Goal: Task Accomplishment & Management: Manage account settings

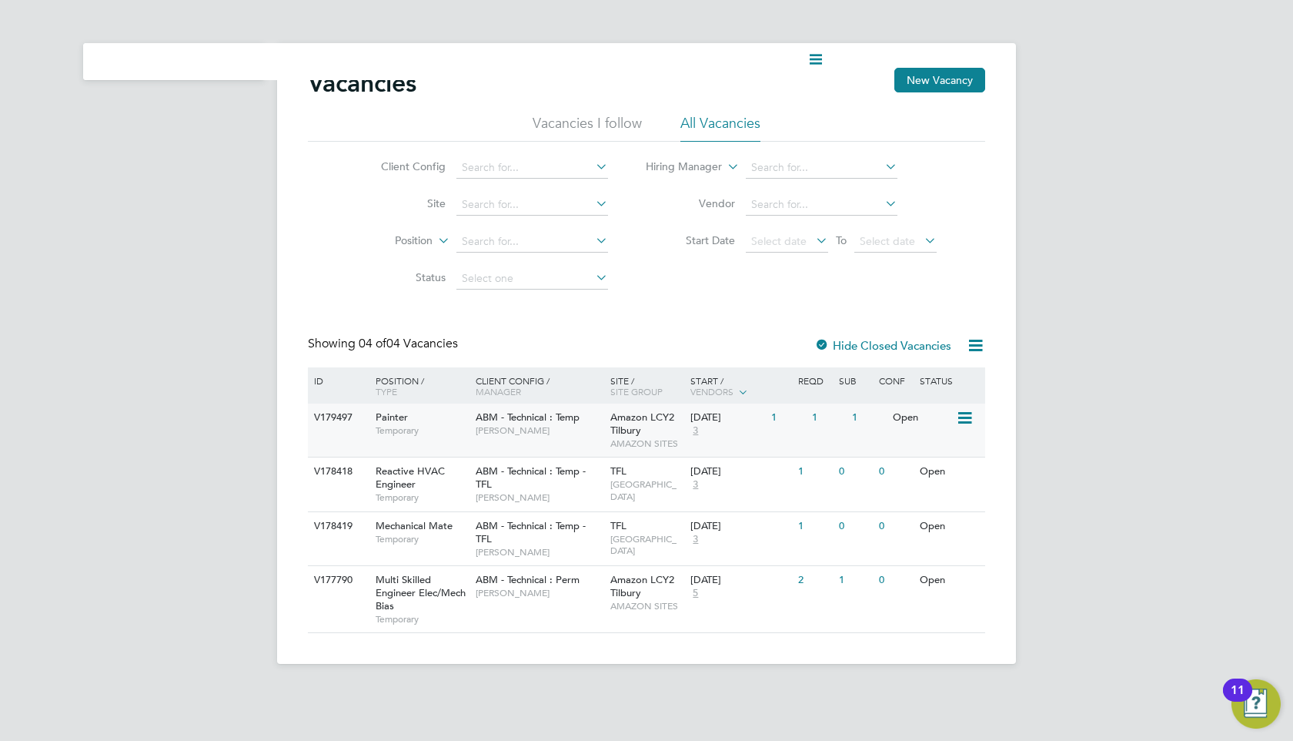
click at [555, 426] on span "[PERSON_NAME]" at bounding box center [539, 430] width 127 height 12
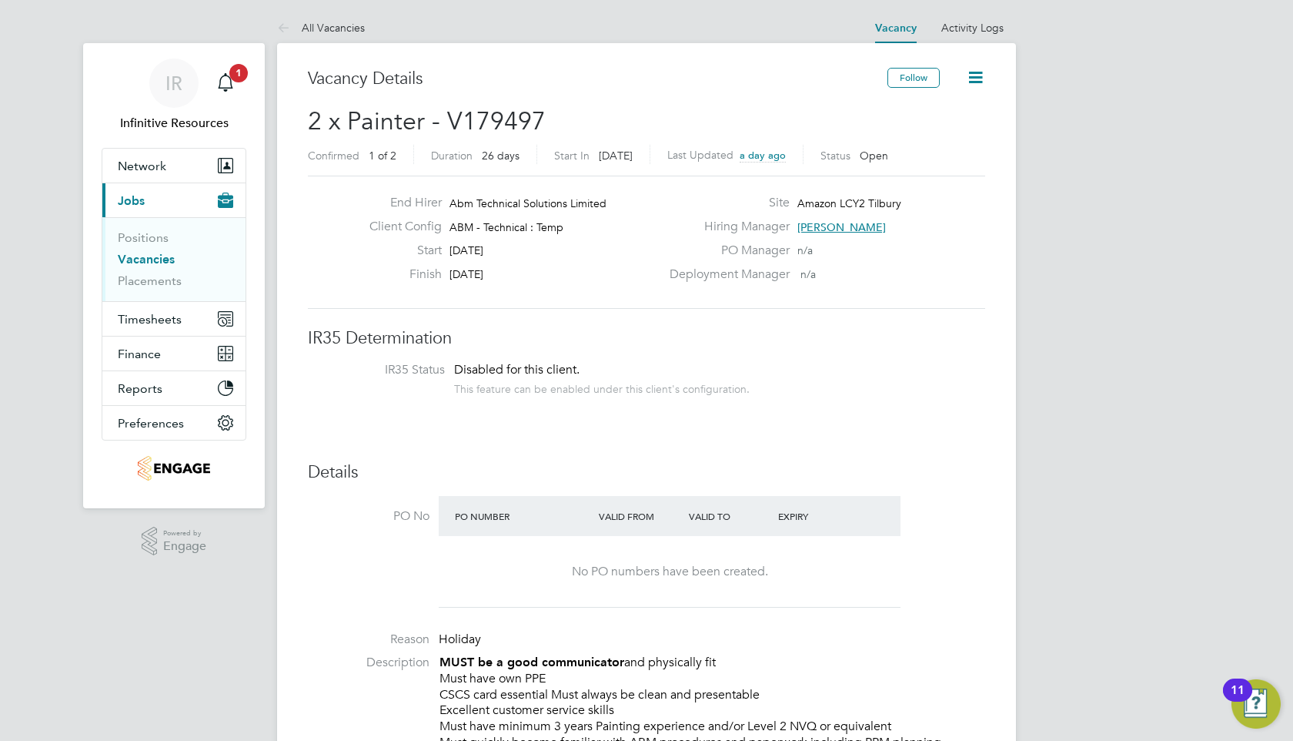
click at [979, 83] on icon at bounding box center [975, 77] width 19 height 19
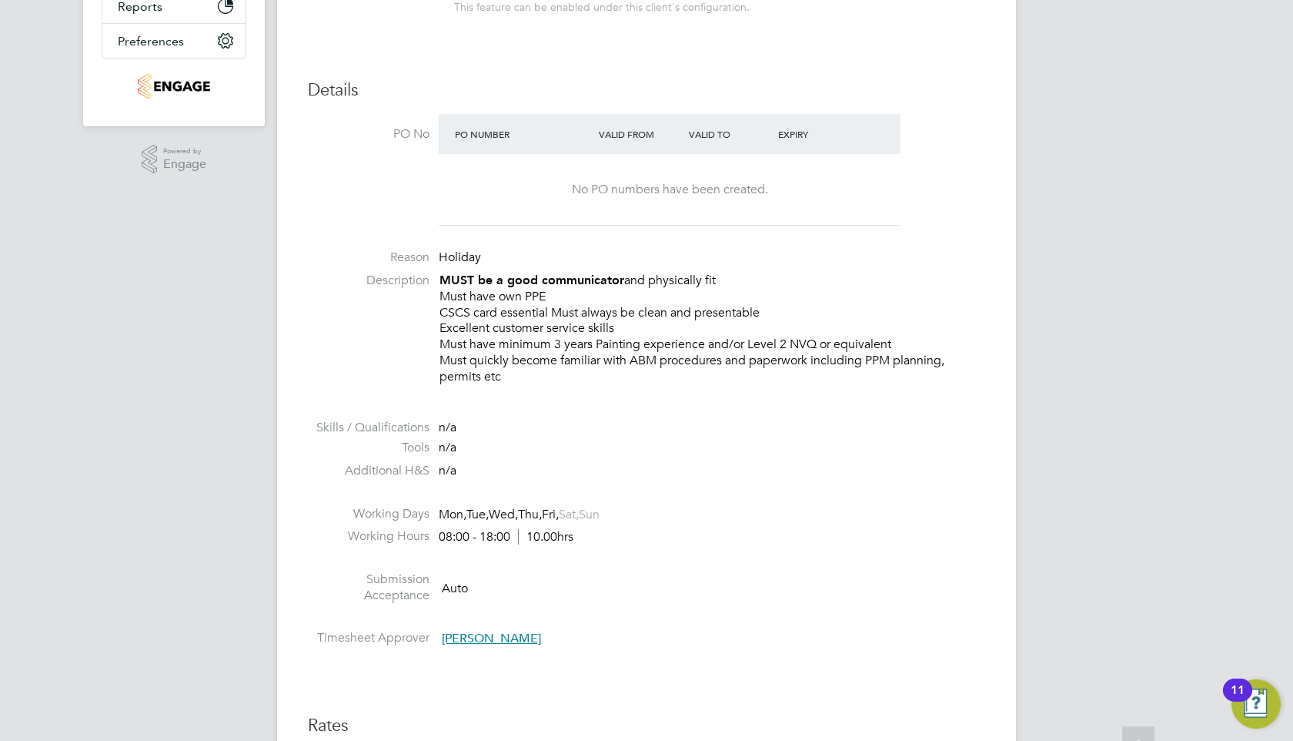
scroll to position [945, 0]
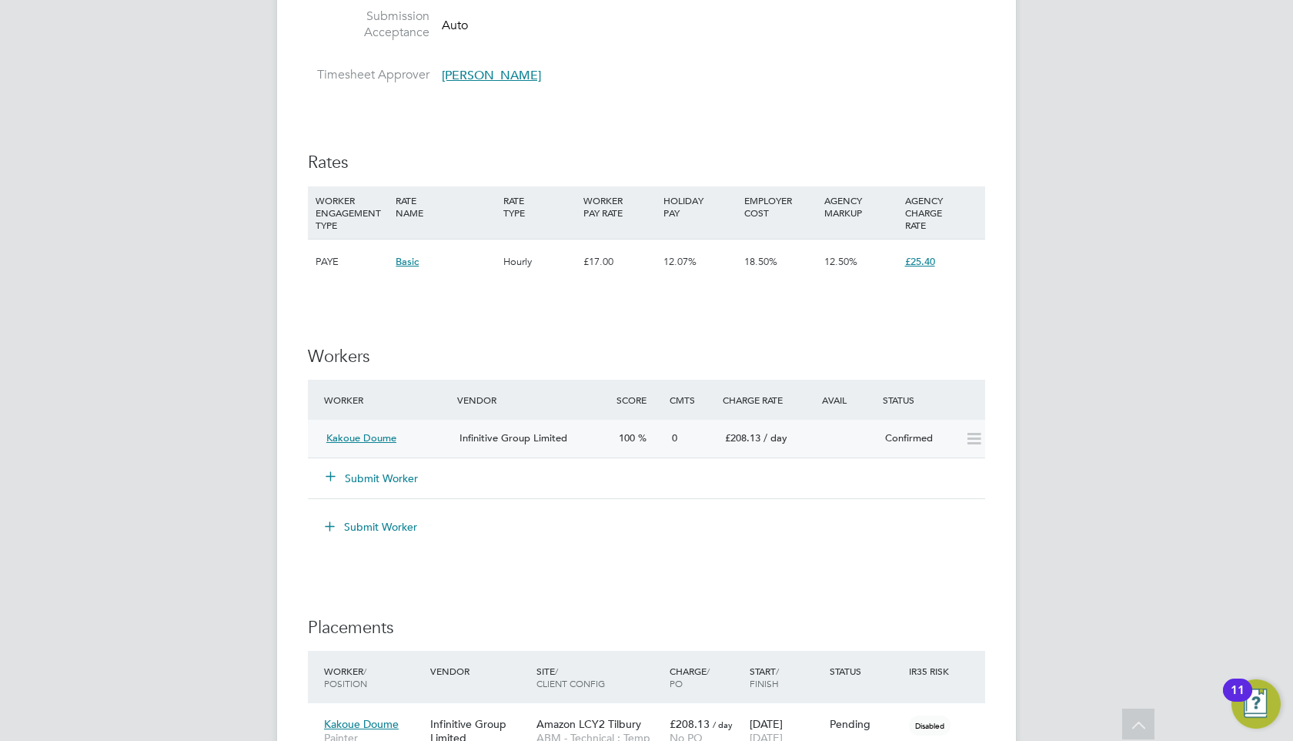
click at [627, 446] on div "100" at bounding box center [639, 438] width 53 height 25
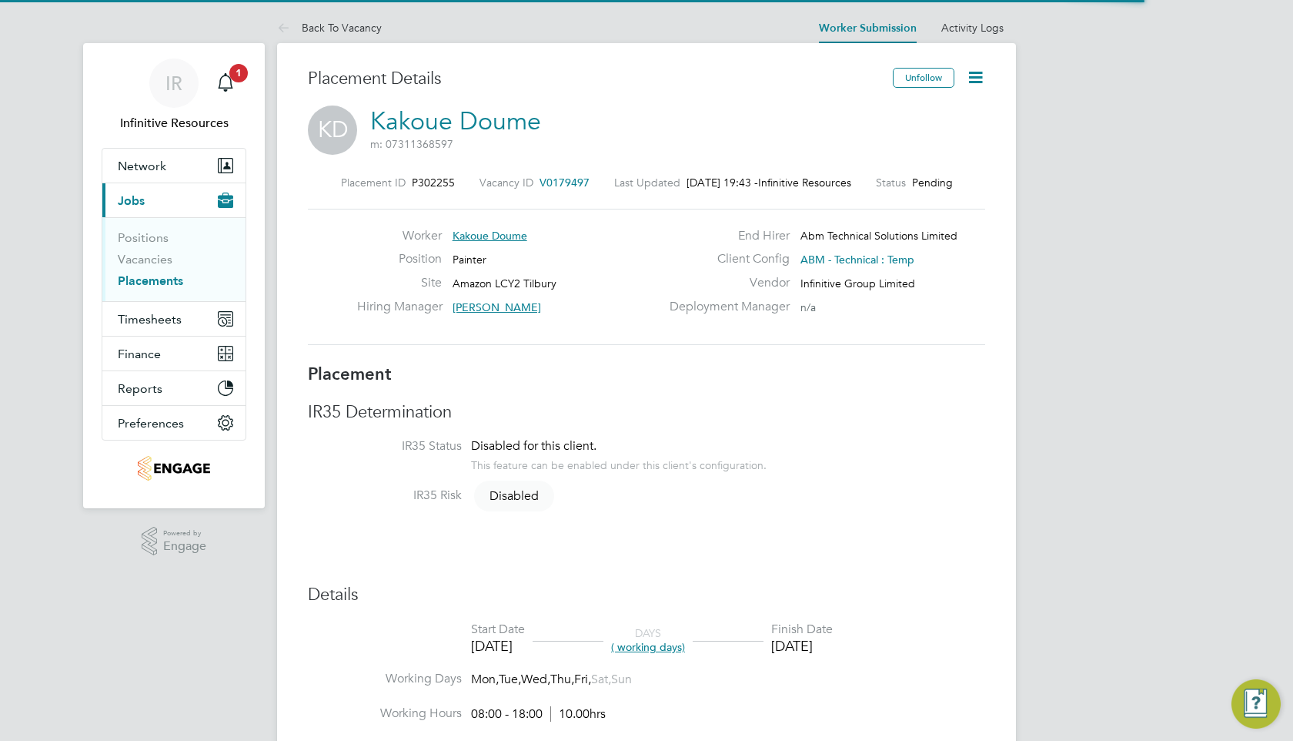
scroll to position [8, 8]
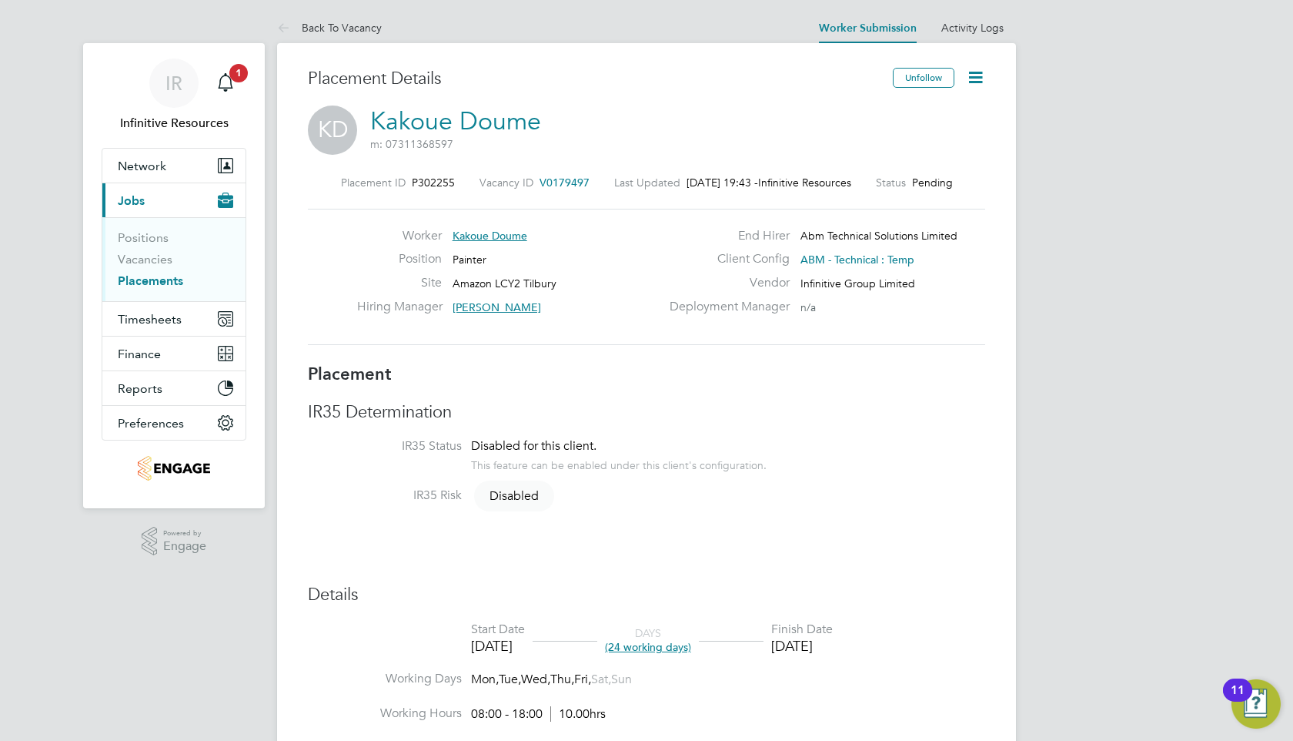
click at [978, 82] on icon at bounding box center [975, 77] width 19 height 19
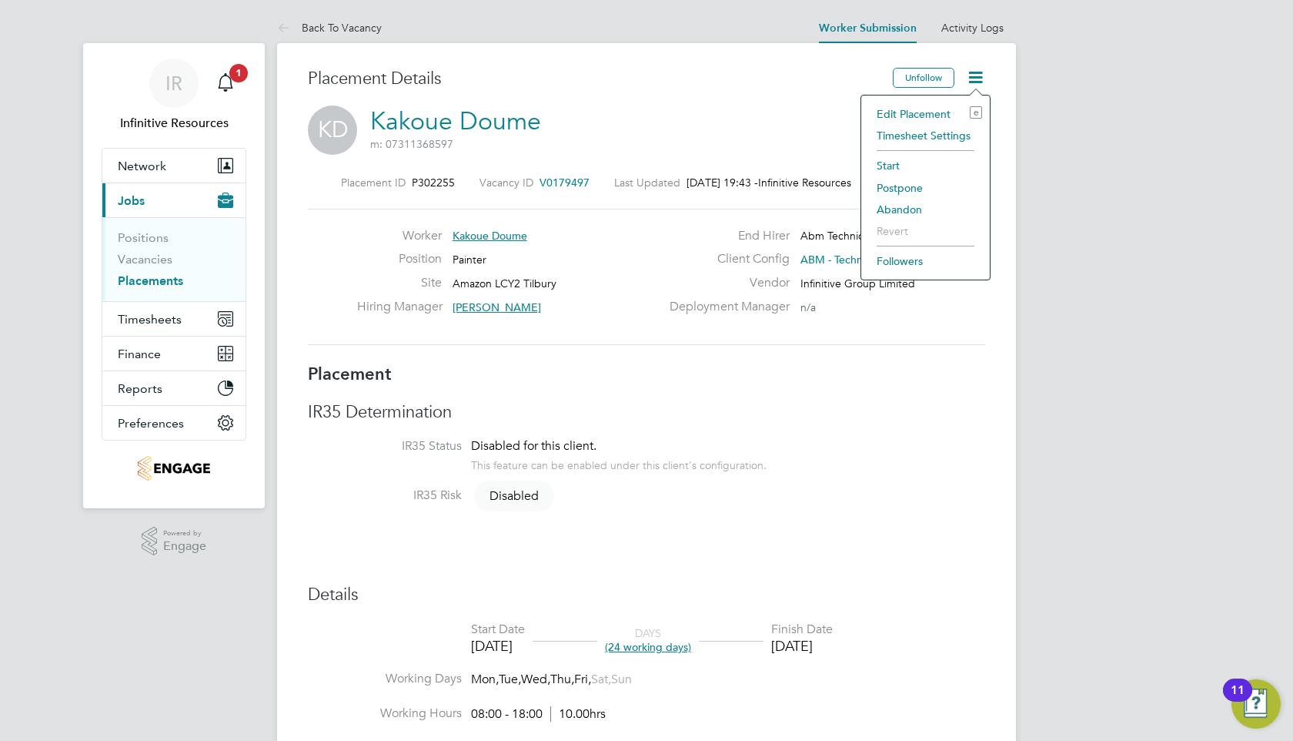
click at [925, 111] on li "Edit Placement e" at bounding box center [925, 114] width 113 height 22
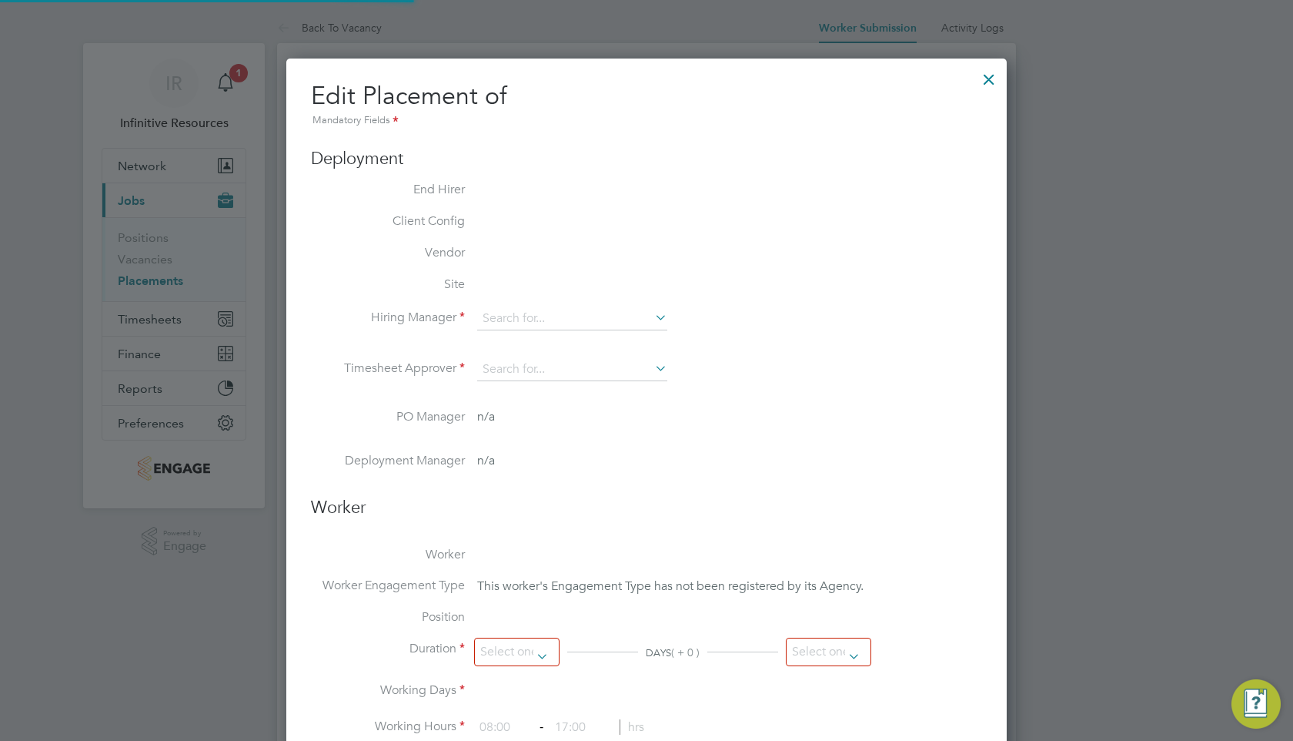
type input "[PERSON_NAME]"
type input "[DATE]"
type input "08:00"
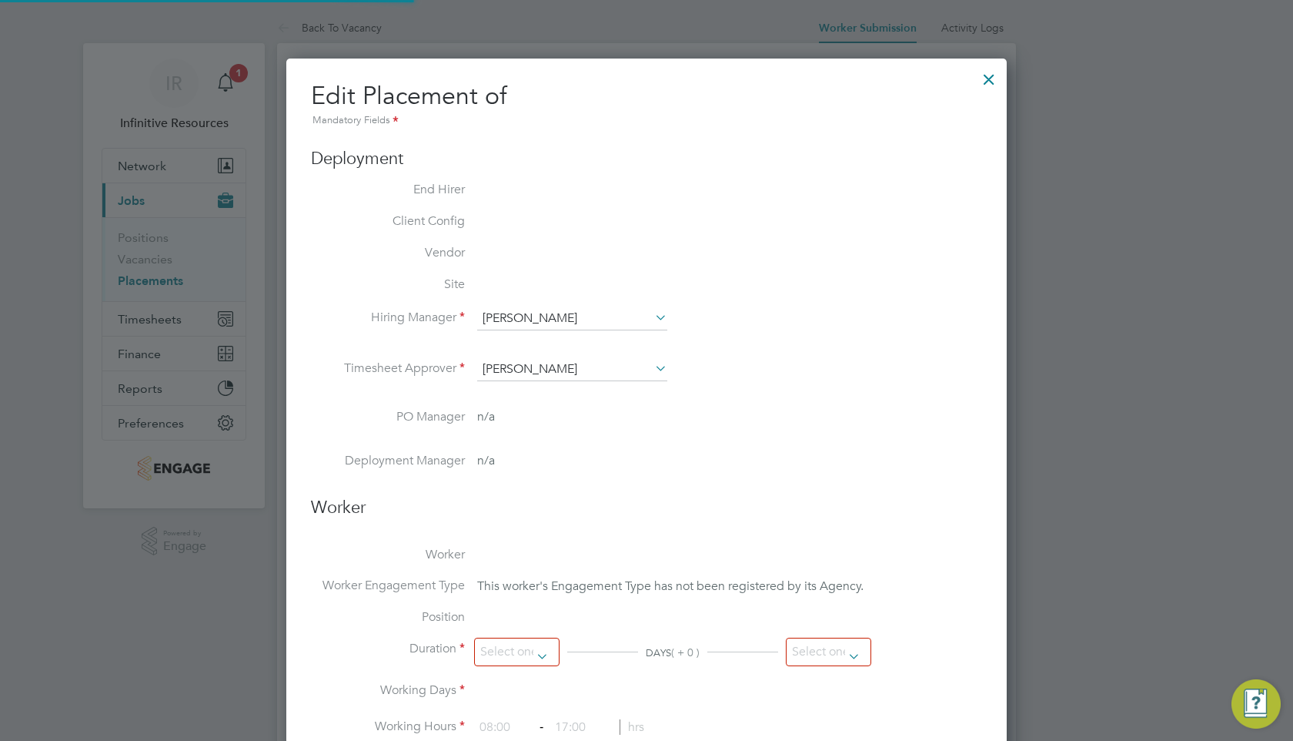
type input "18:00"
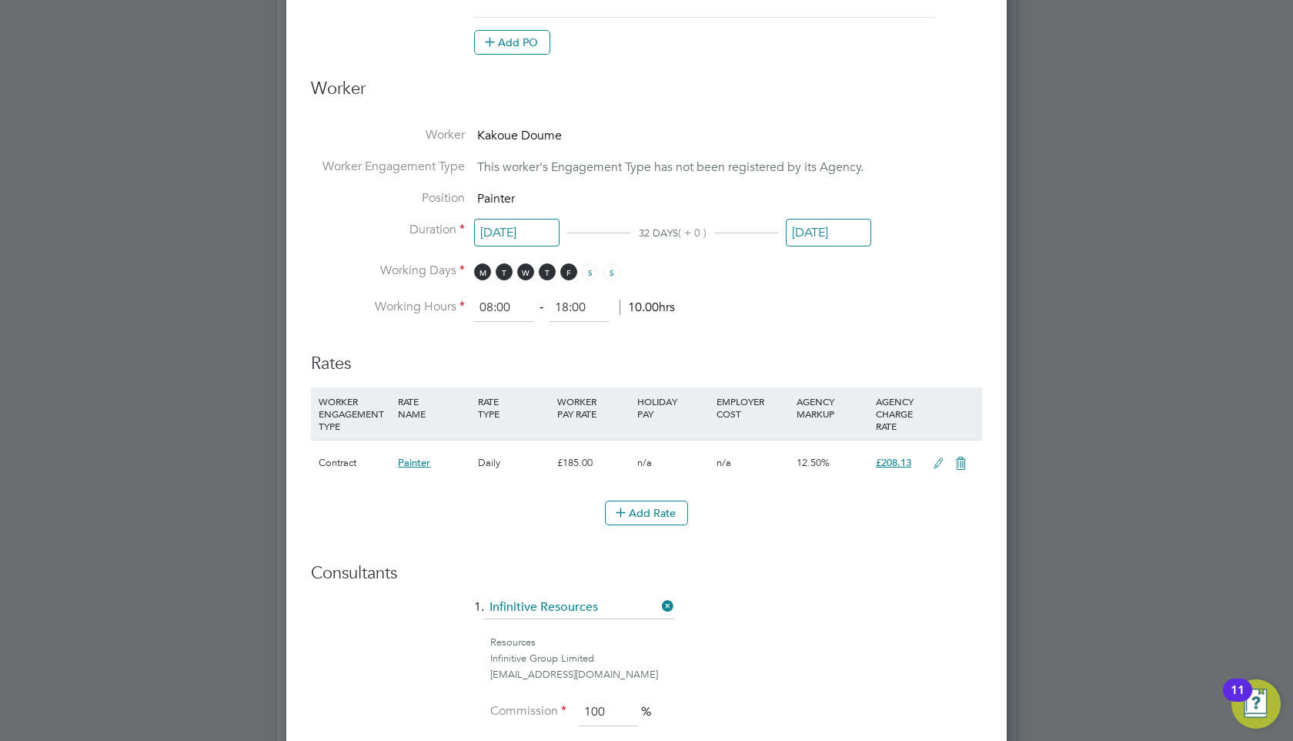
click at [537, 232] on input "[DATE]" at bounding box center [516, 233] width 85 height 28
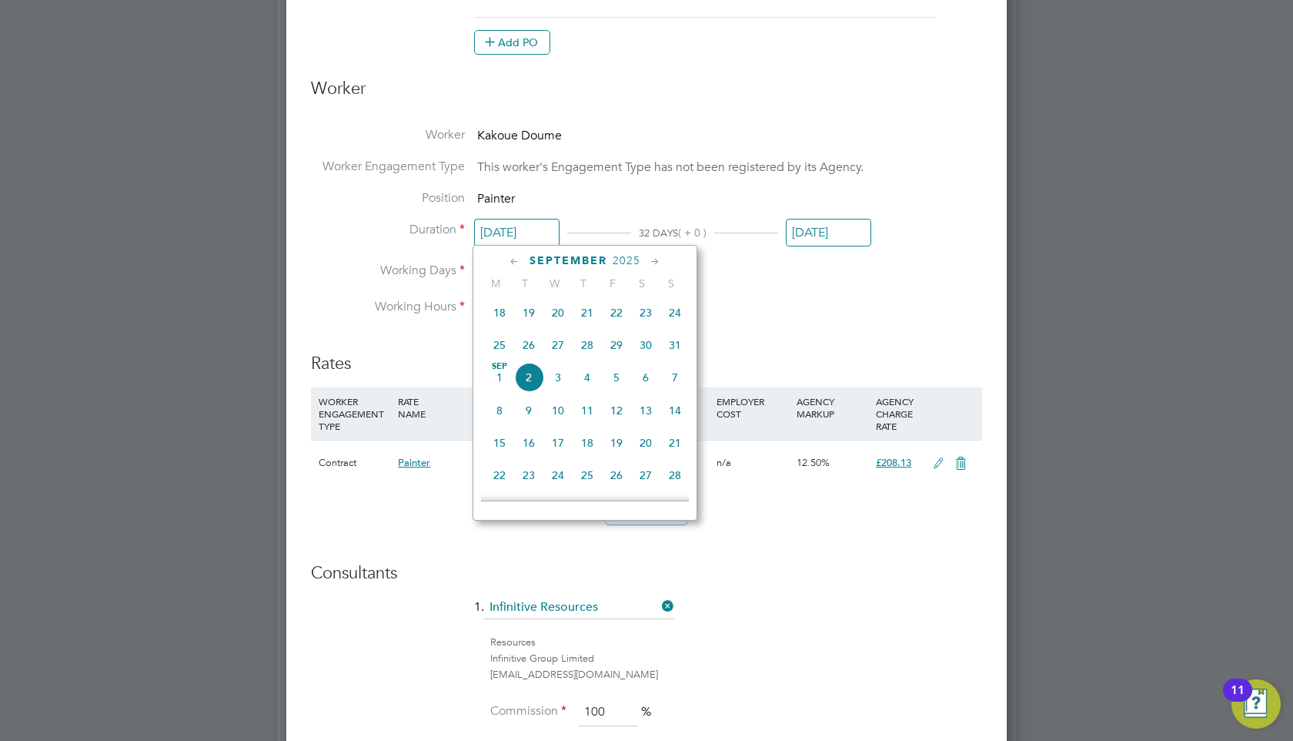
click at [503, 413] on span "8" at bounding box center [499, 410] width 29 height 29
type input "[DATE]"
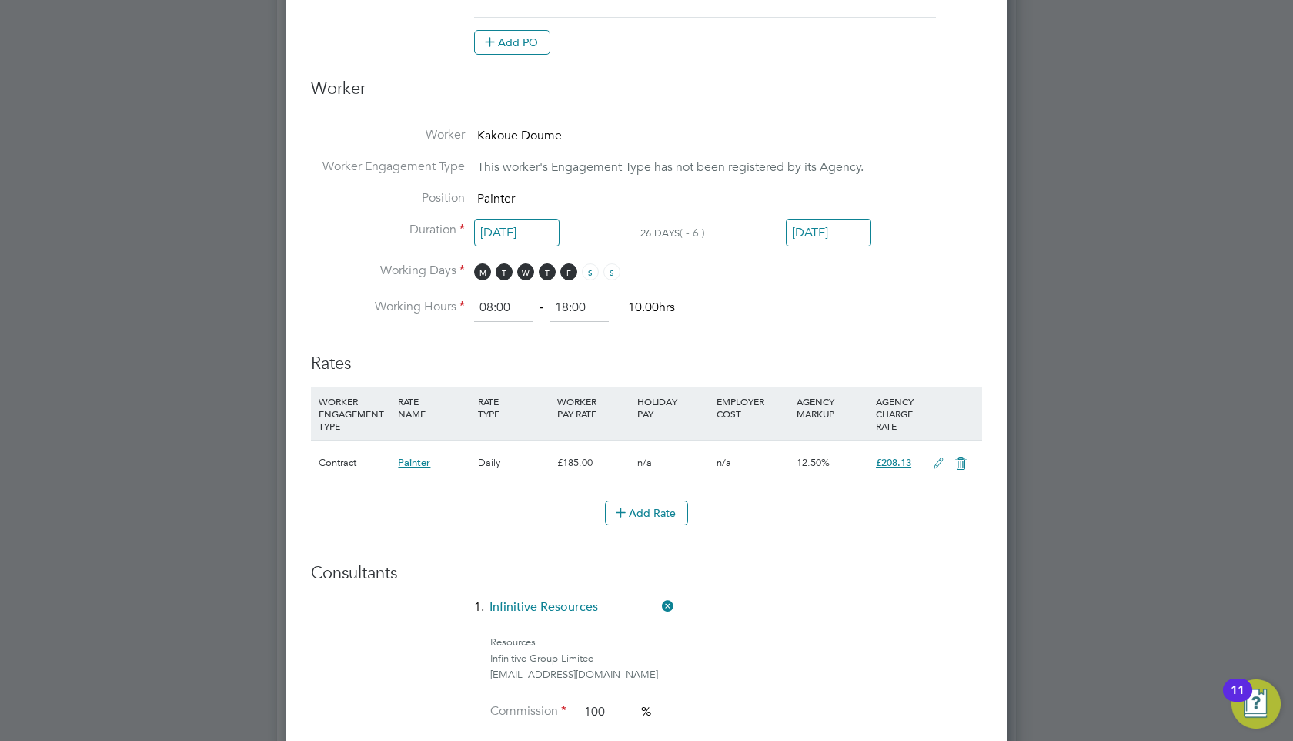
click at [814, 548] on li "Rates WORKER ENGAGEMENT TYPE RATE NAME RATE TYPE WORKER PAY RATE HOLIDAY PAY EM…" at bounding box center [646, 446] width 671 height 219
click at [845, 231] on input "[DATE]" at bounding box center [828, 233] width 85 height 28
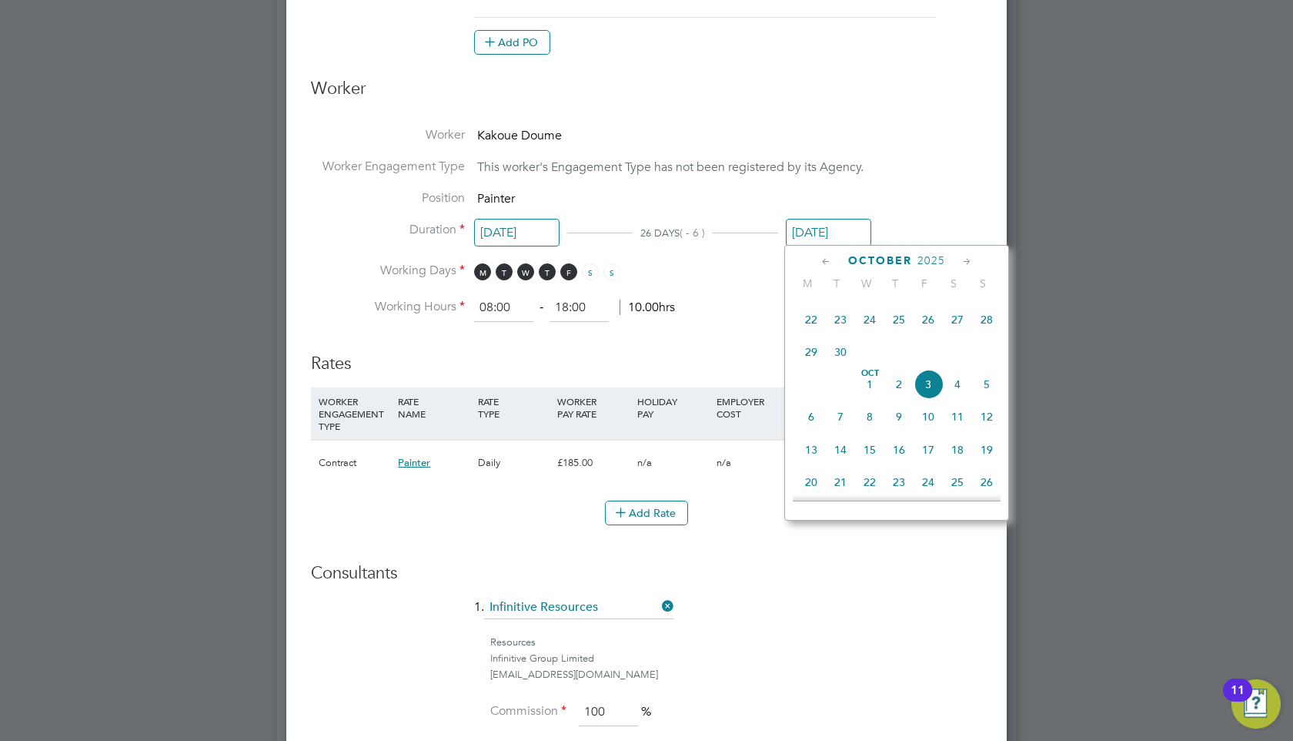
click at [934, 322] on span "26" at bounding box center [928, 319] width 29 height 29
type input "[DATE]"
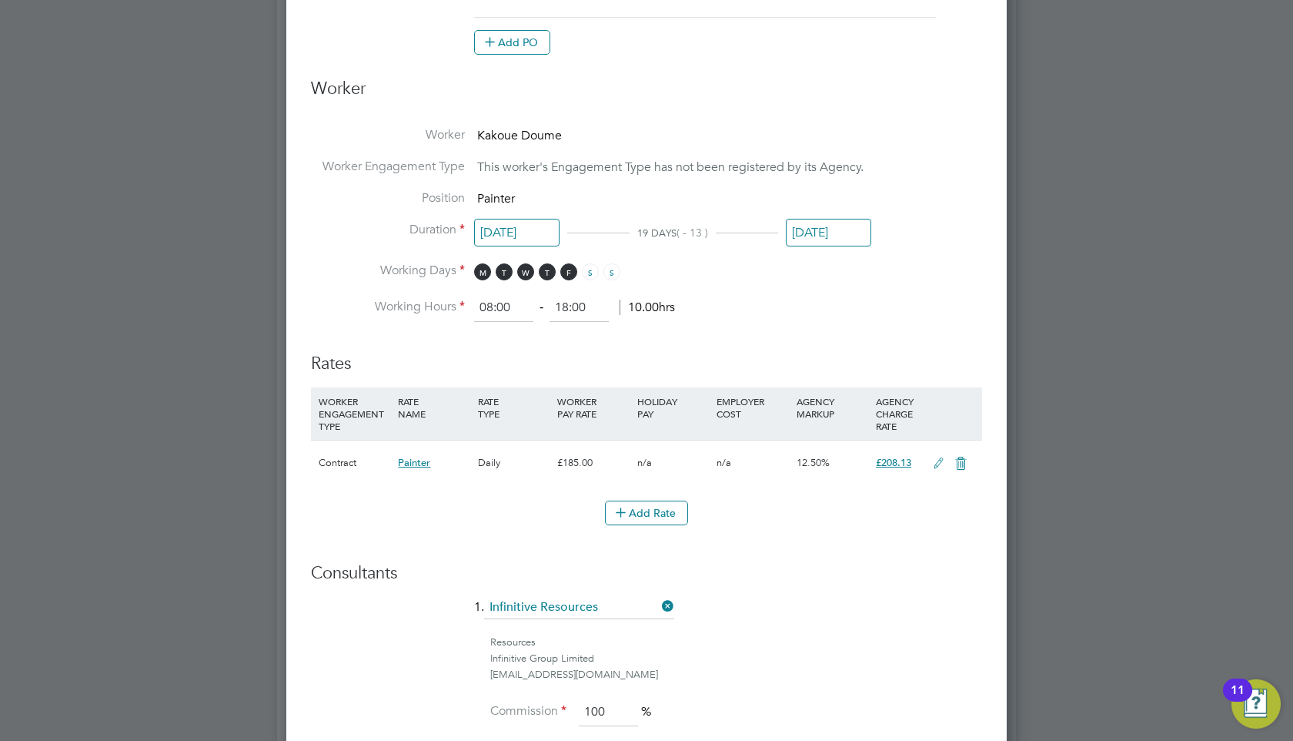
click at [584, 308] on input "18:00" at bounding box center [579, 308] width 59 height 28
click at [568, 306] on input "18:00" at bounding box center [579, 308] width 59 height 28
type input "17:00"
click at [765, 313] on li "Working Hours 08:00 ‐ 17:00 10.00hrs" at bounding box center [646, 308] width 671 height 28
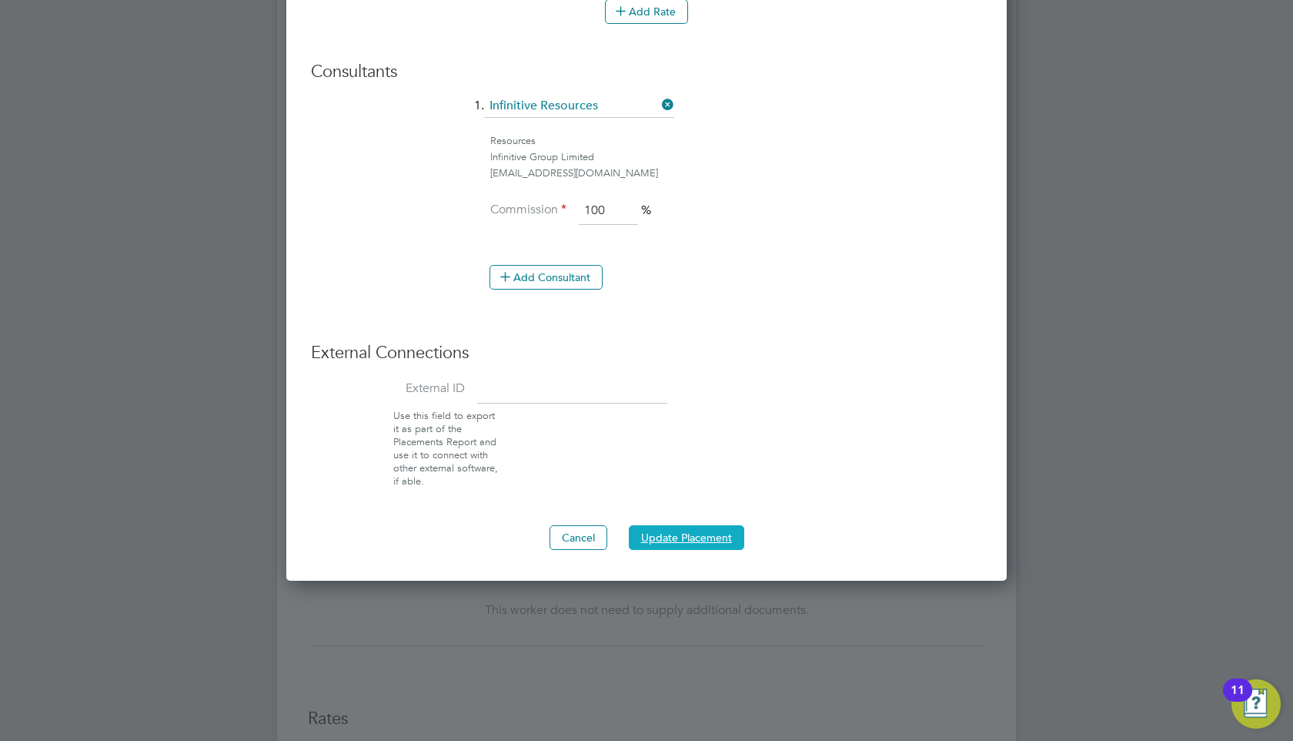
click at [690, 536] on button "Update Placement" at bounding box center [686, 537] width 115 height 25
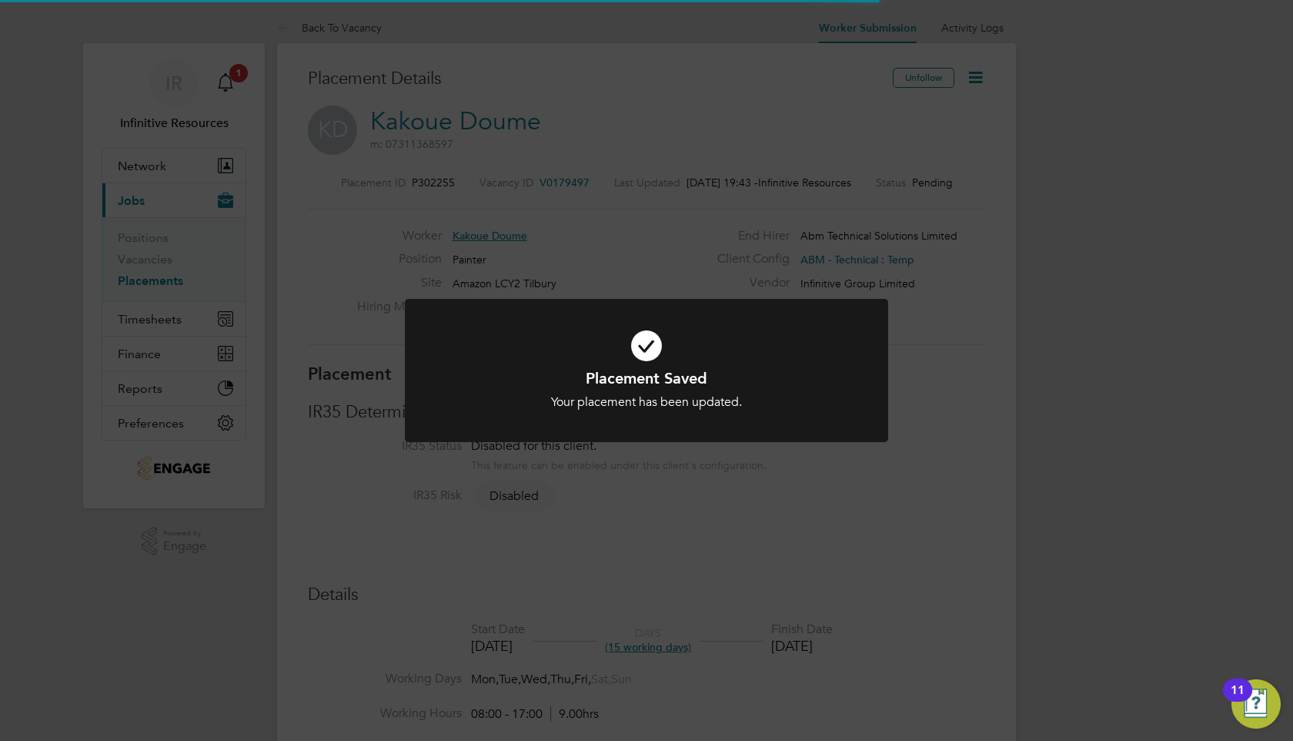
click at [783, 503] on div "Placement Saved Your placement has been updated. Cancel Okay" at bounding box center [646, 370] width 1293 height 741
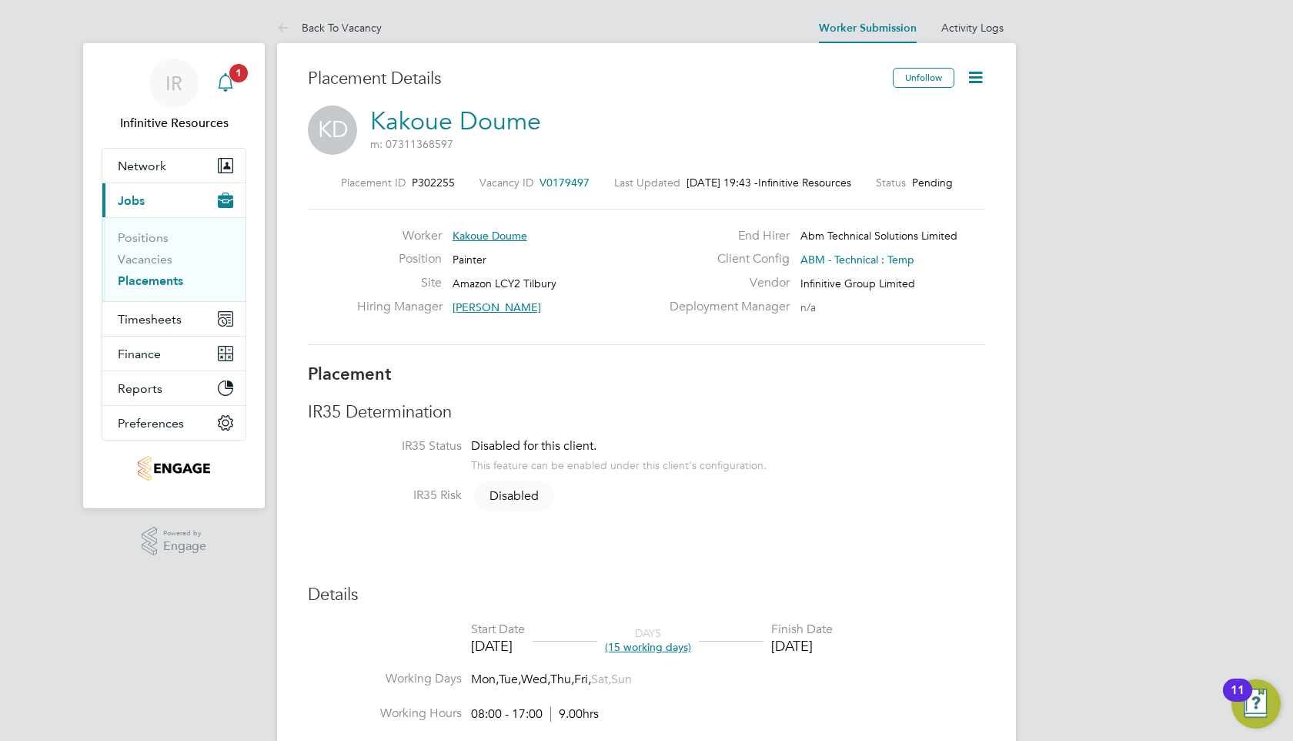
click at [231, 85] on icon "Main navigation" at bounding box center [225, 80] width 15 height 15
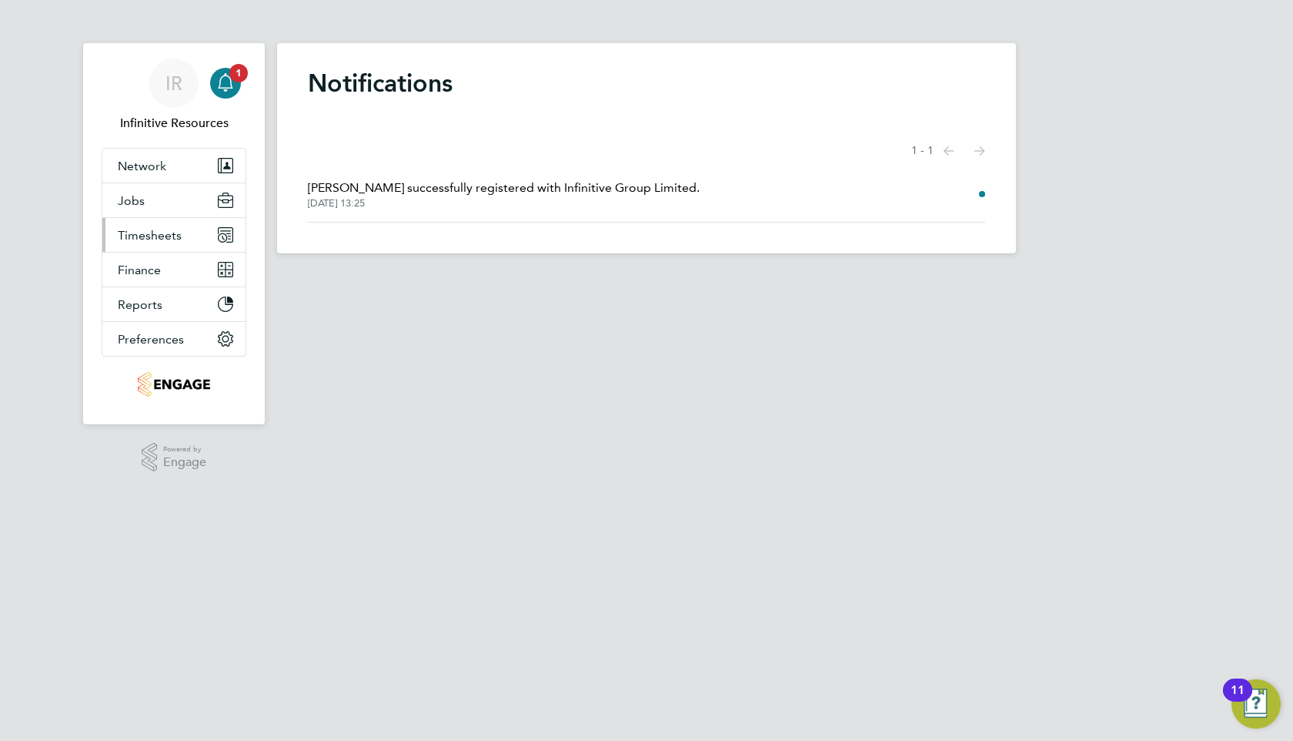
click at [151, 240] on span "Timesheets" at bounding box center [150, 235] width 64 height 15
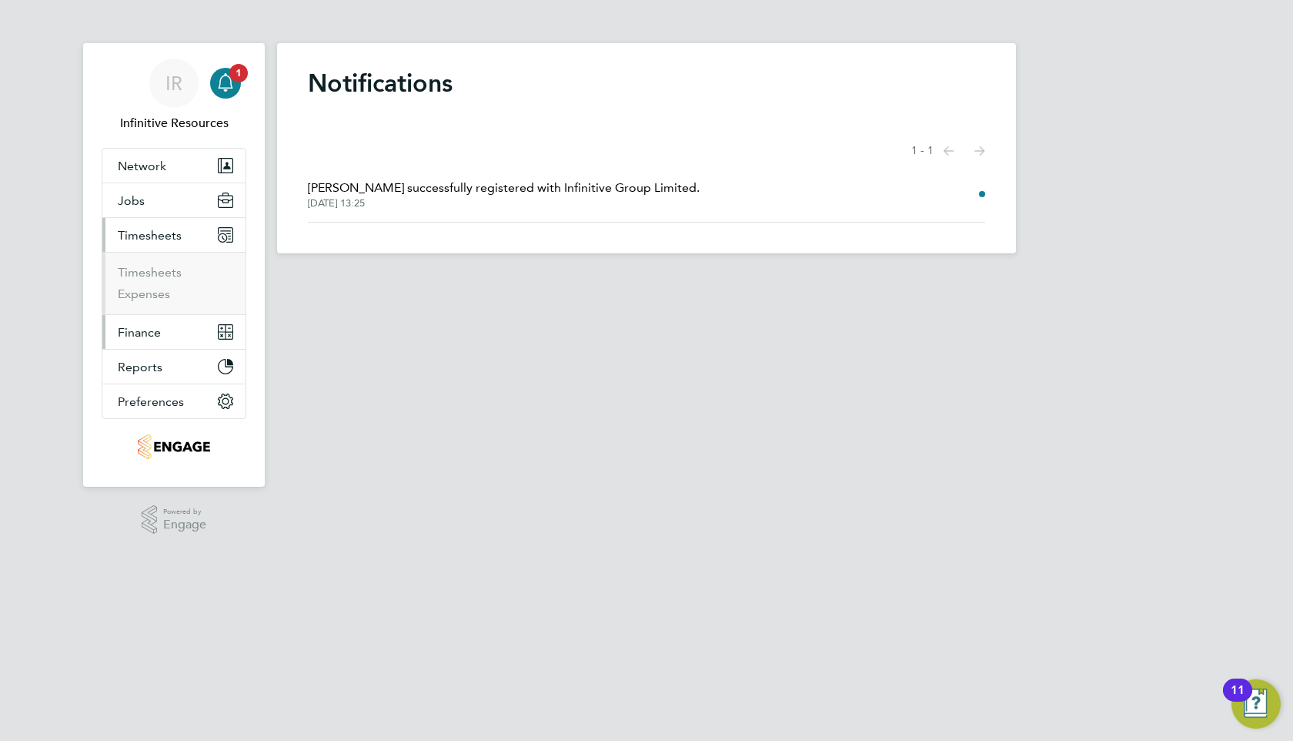
click at [152, 332] on span "Finance" at bounding box center [139, 332] width 43 height 15
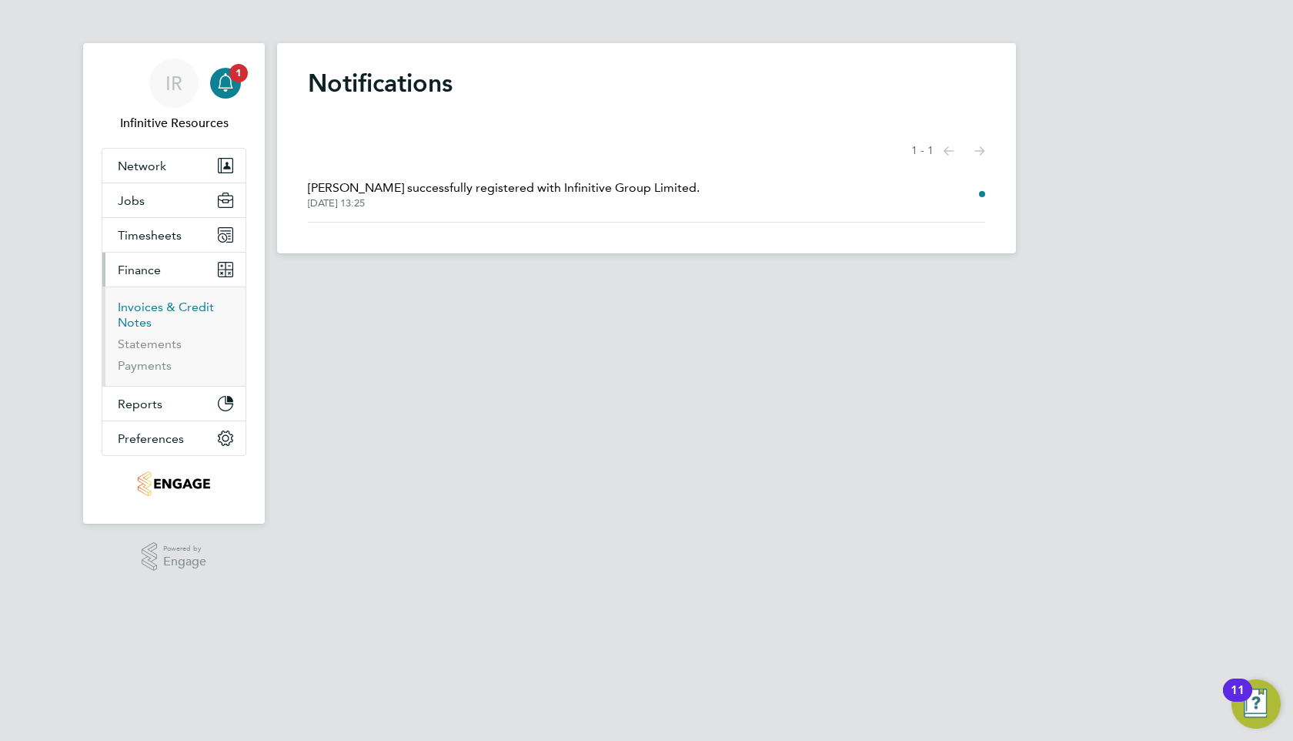
click at [158, 313] on link "Invoices & Credit Notes" at bounding box center [166, 314] width 96 height 30
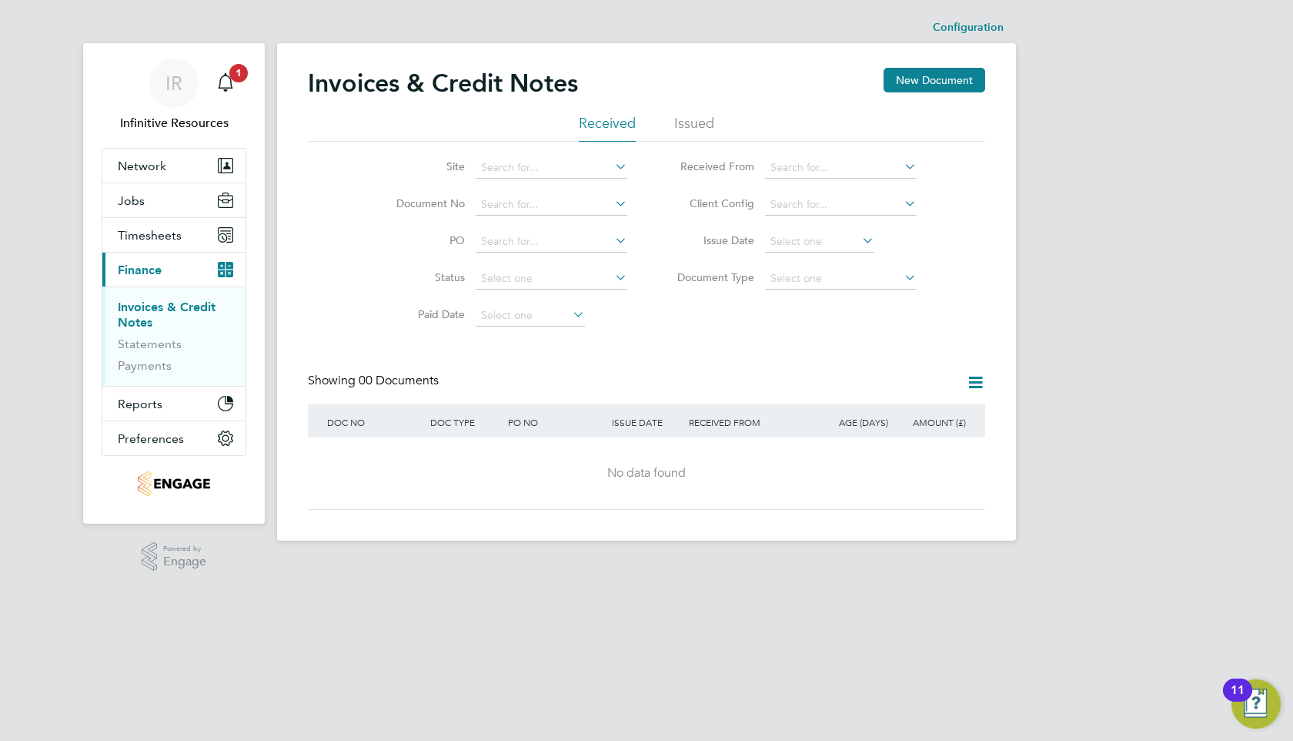
click at [706, 125] on li "Issued" at bounding box center [694, 128] width 40 height 28
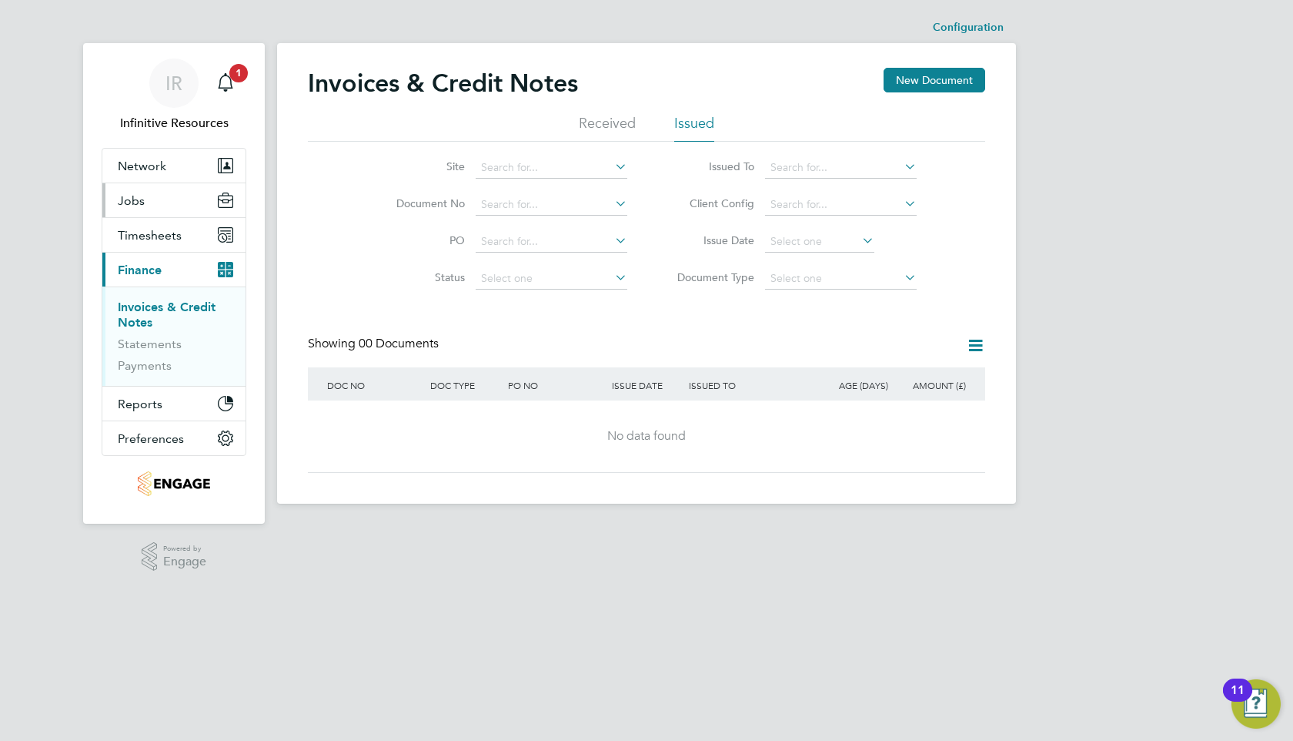
click at [156, 198] on button "Jobs" at bounding box center [173, 200] width 143 height 34
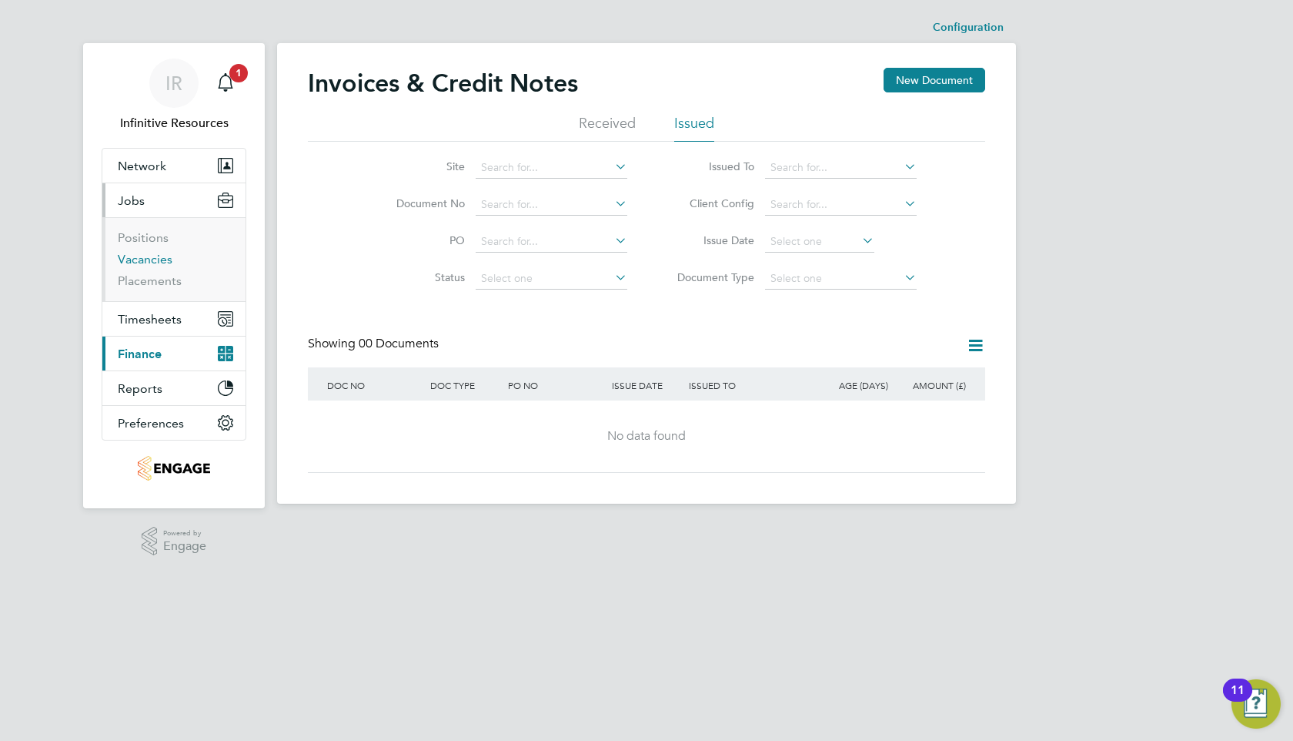
click at [145, 266] on link "Vacancies" at bounding box center [145, 259] width 55 height 15
